Goal: Find specific page/section: Find specific page/section

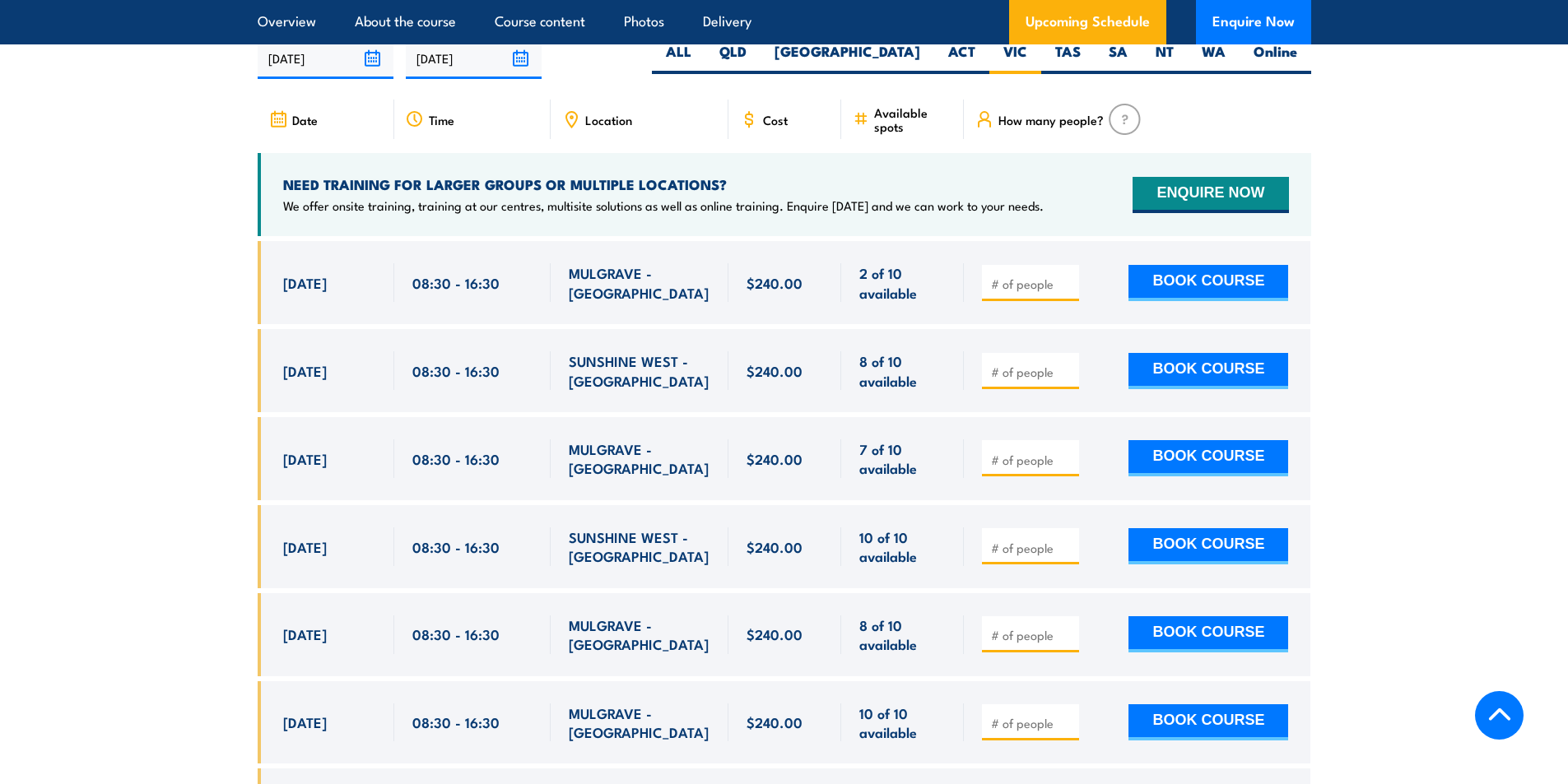
click at [1454, 375] on section "UPCOMING SCHEDULE FOR - "Provide First Aid Training (Blended Learning)" 20/08/2…" at bounding box center [784, 563] width 1568 height 1152
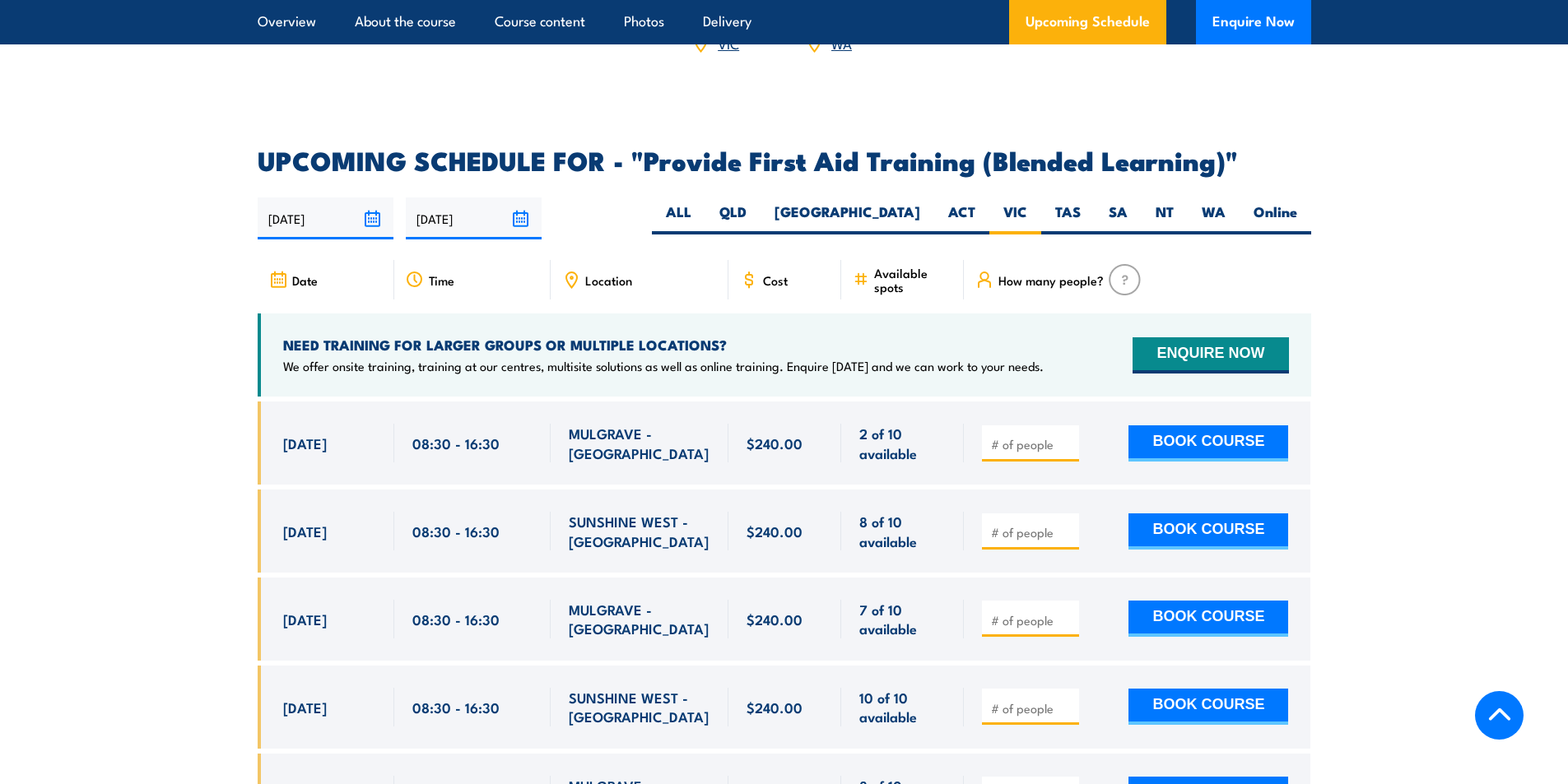
scroll to position [3096, 0]
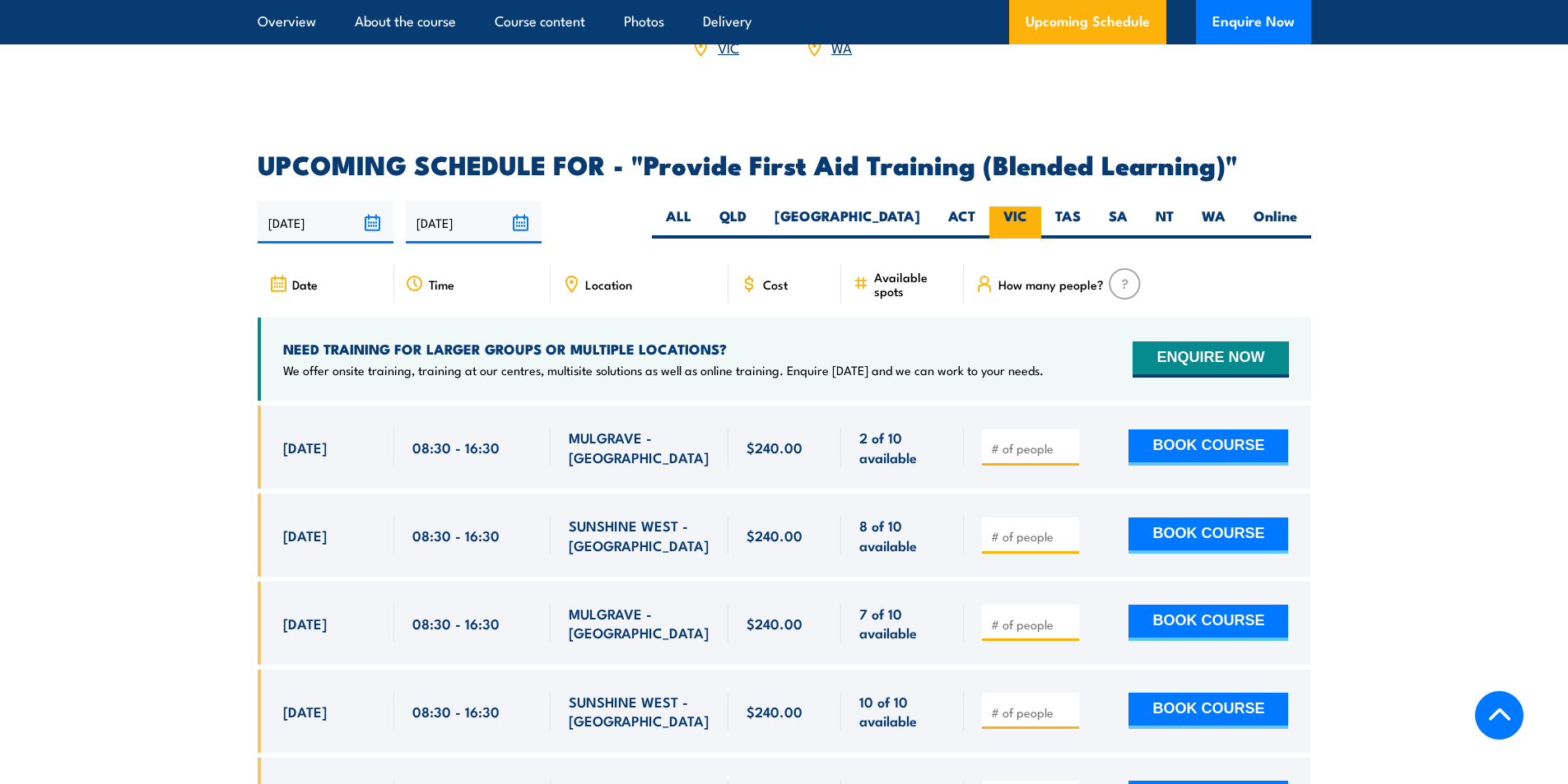
click at [1015, 233] on label "VIC" at bounding box center [1015, 223] width 52 height 32
click at [1027, 217] on input "VIC" at bounding box center [1032, 212] width 11 height 11
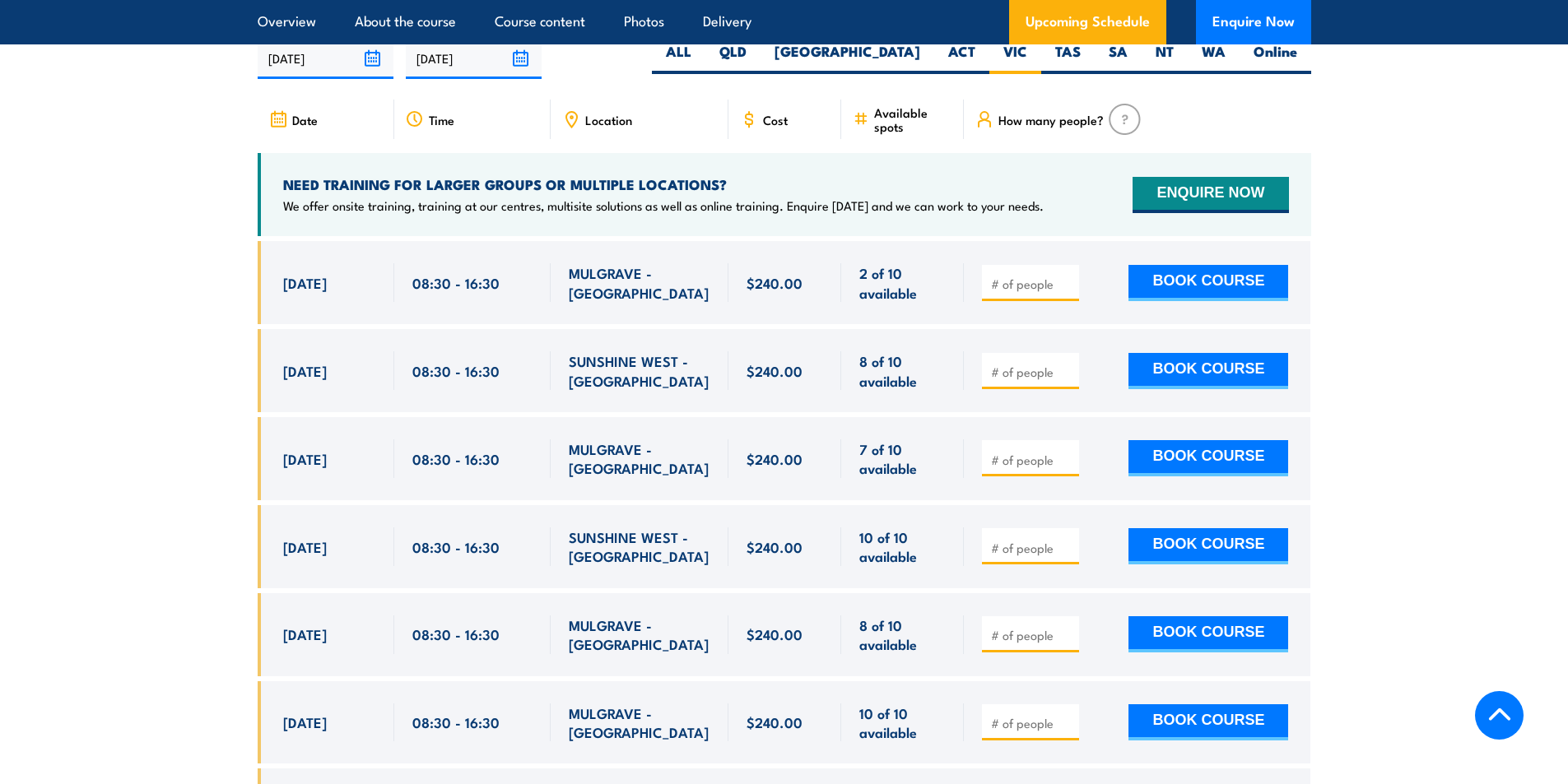
click at [1408, 444] on section "UPCOMING SCHEDULE FOR - "Provide First Aid Training (Blended Learning)" 20/08/2…" at bounding box center [784, 563] width 1568 height 1152
click at [1424, 414] on section "UPCOMING SCHEDULE FOR - "Provide First Aid Training (Blended Learning)" 20/08/2…" at bounding box center [784, 563] width 1568 height 1152
click at [1435, 333] on section "UPCOMING SCHEDULE FOR - "Provide First Aid Training (Blended Learning)" 20/08/2…" at bounding box center [784, 563] width 1568 height 1152
click at [1445, 302] on section "UPCOMING SCHEDULE FOR - "Provide First Aid Training (Blended Learning)" 20/08/2…" at bounding box center [784, 563] width 1568 height 1152
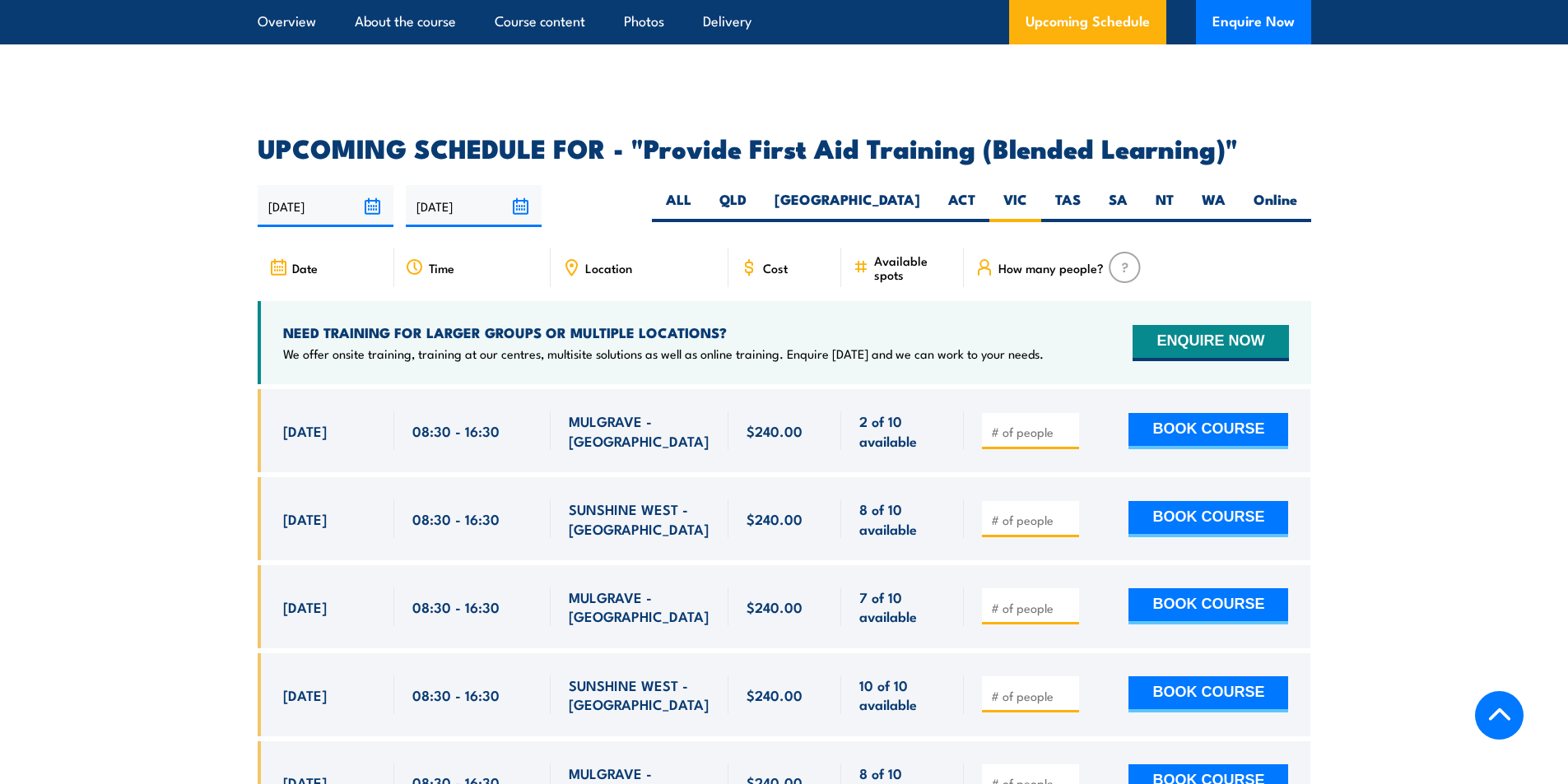
scroll to position [3096, 0]
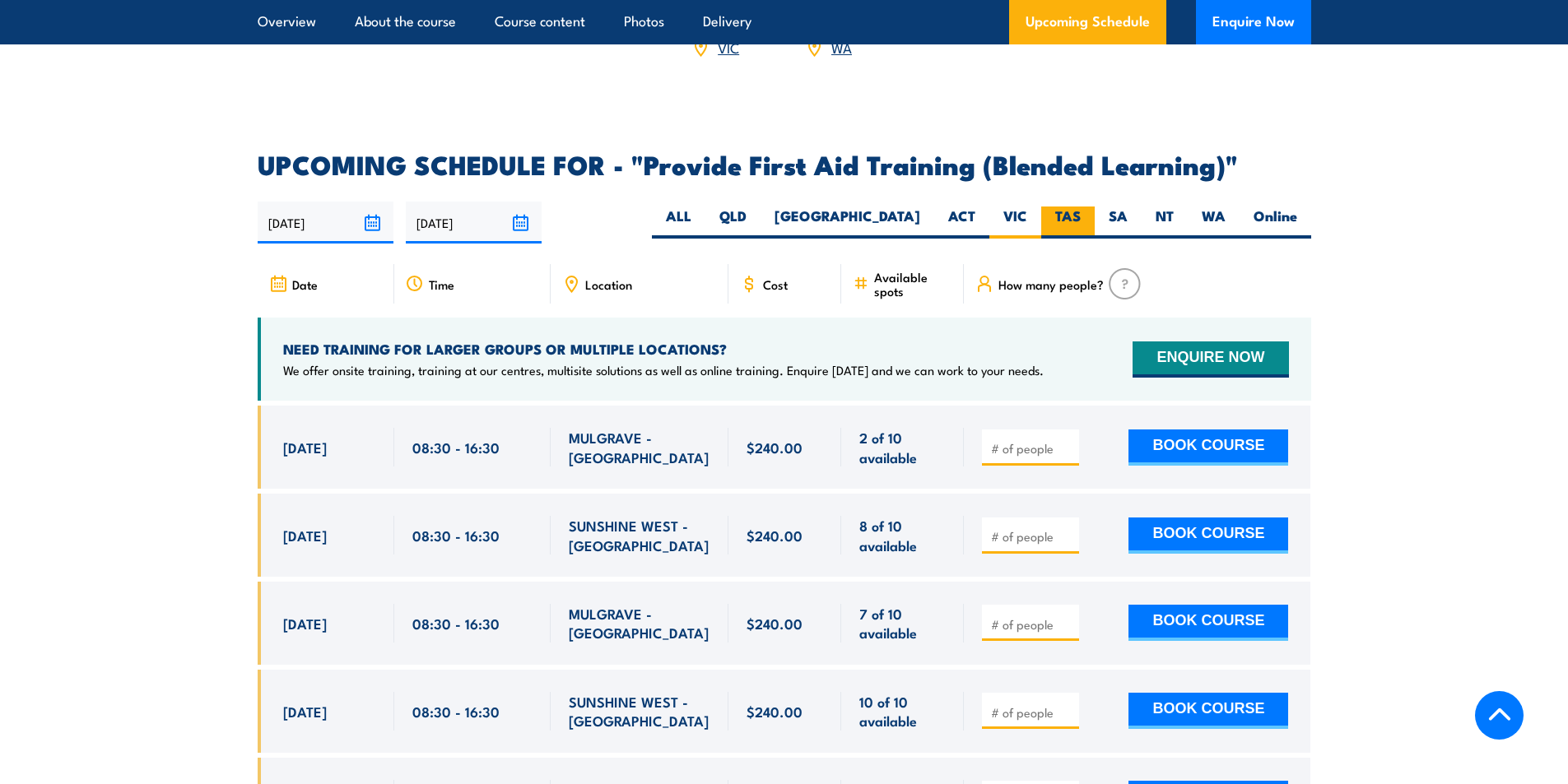
click at [1052, 228] on label "TAS" at bounding box center [1068, 223] width 53 height 32
click at [1080, 217] on input "TAS" at bounding box center [1086, 212] width 11 height 11
radio input "true"
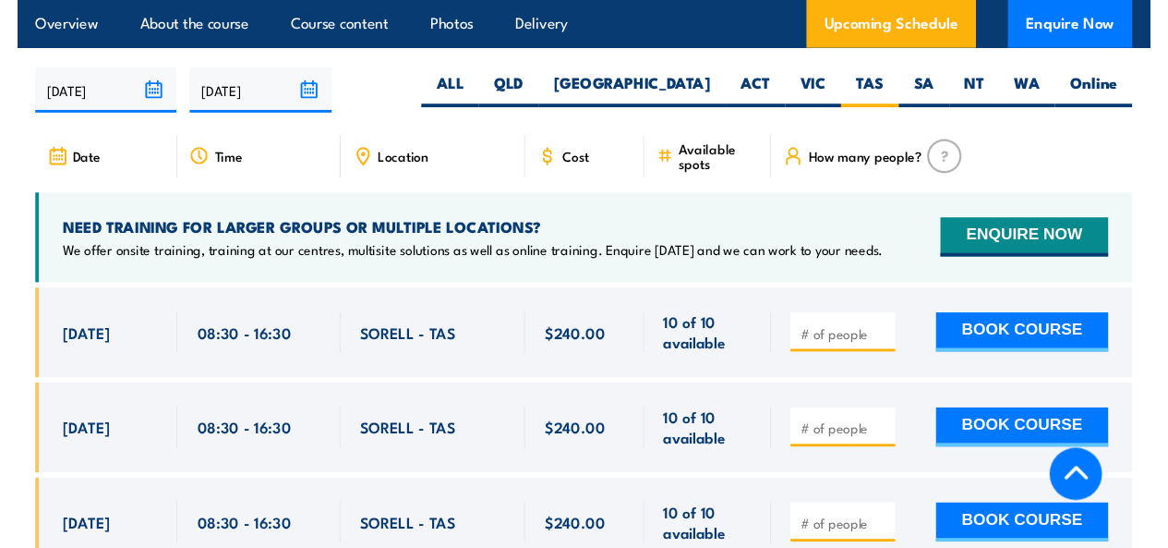
scroll to position [3634, 0]
